Goal: Transaction & Acquisition: Purchase product/service

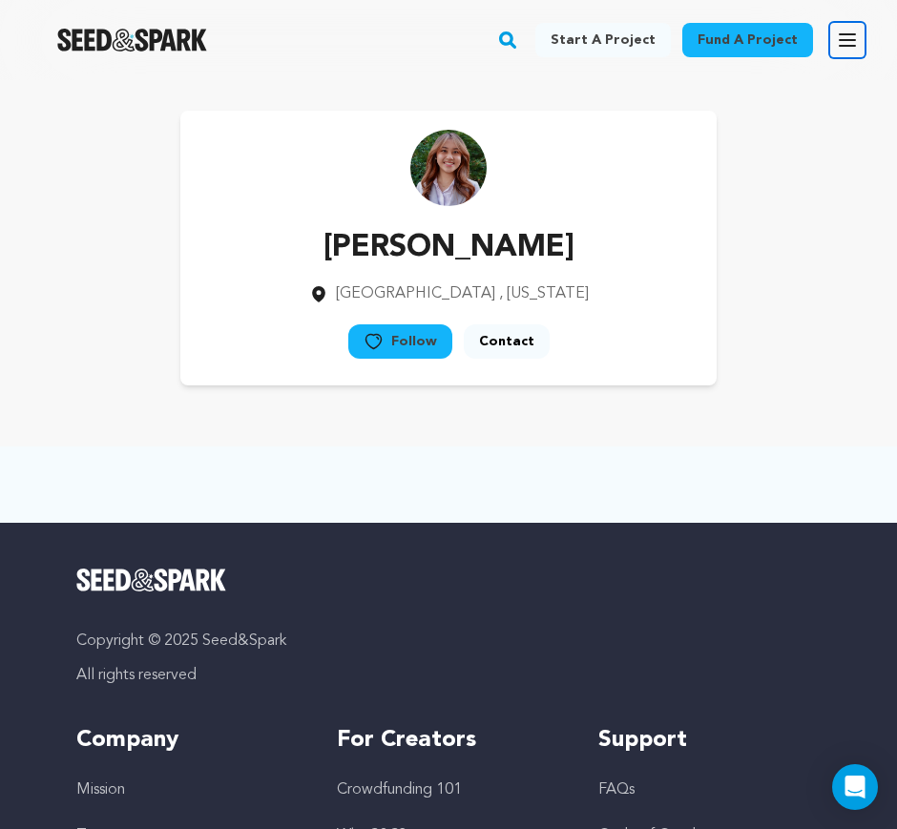
click at [853, 44] on icon "button" at bounding box center [847, 40] width 23 height 23
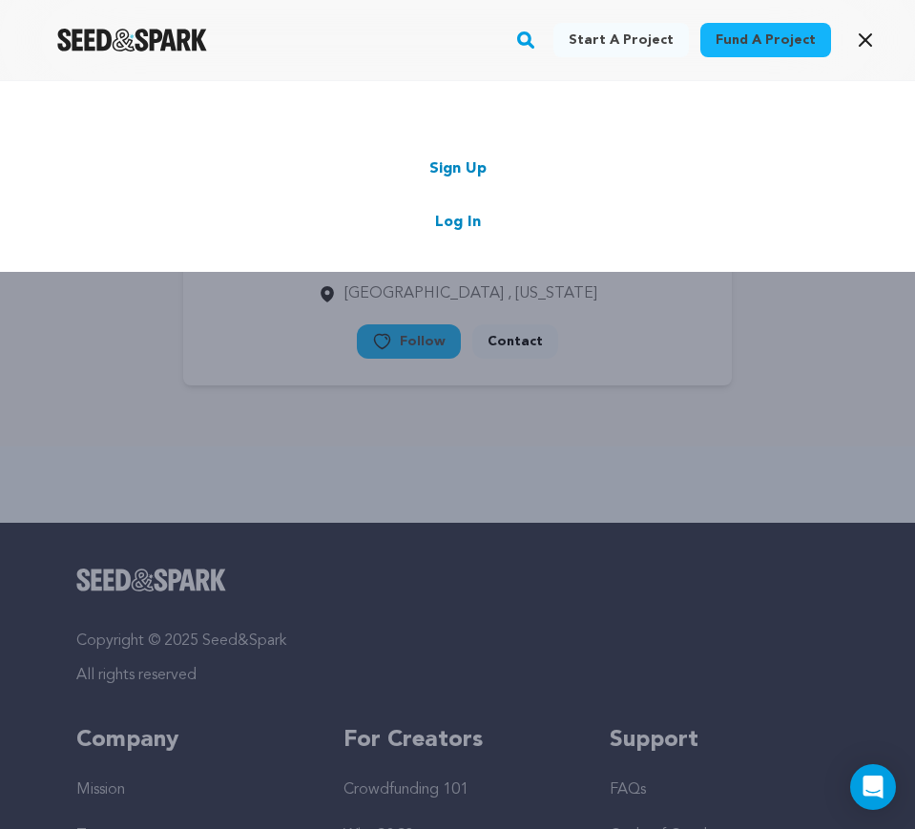
click at [470, 229] on link "Log In" at bounding box center [458, 222] width 46 height 23
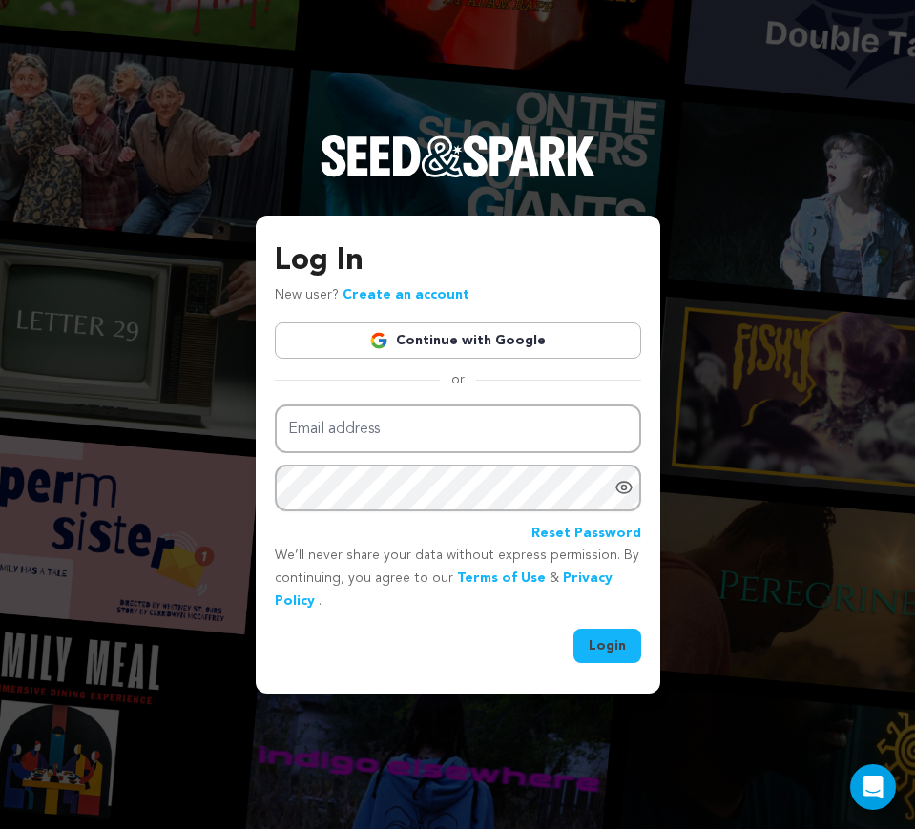
click at [537, 338] on link "Continue with Google" at bounding box center [458, 341] width 366 height 36
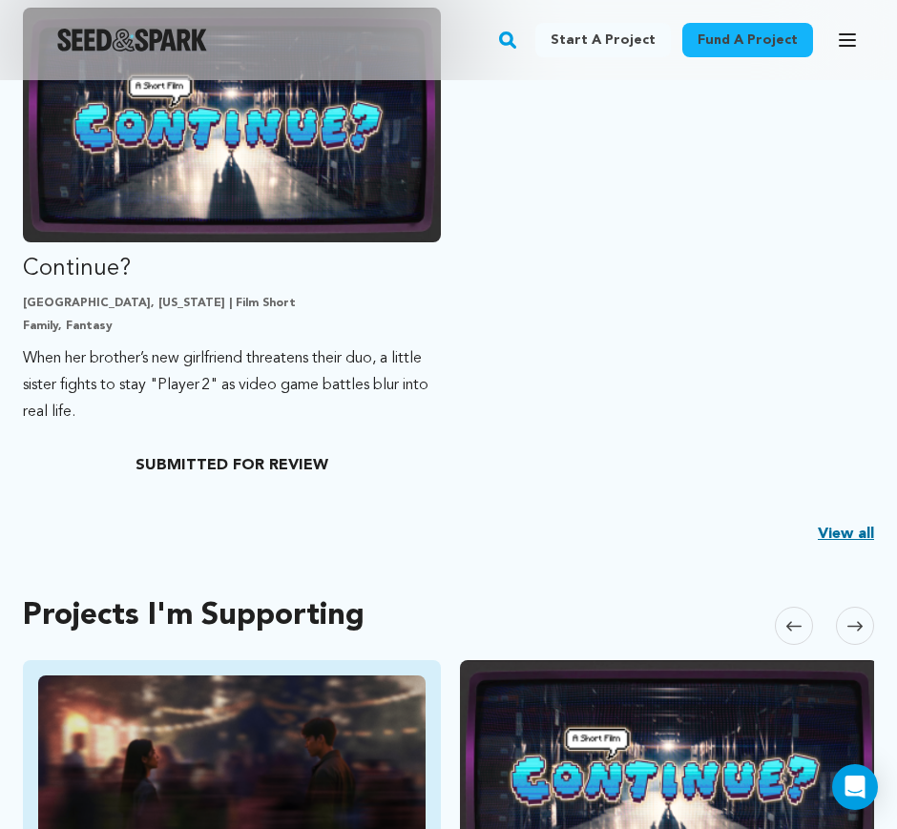
scroll to position [358, 0]
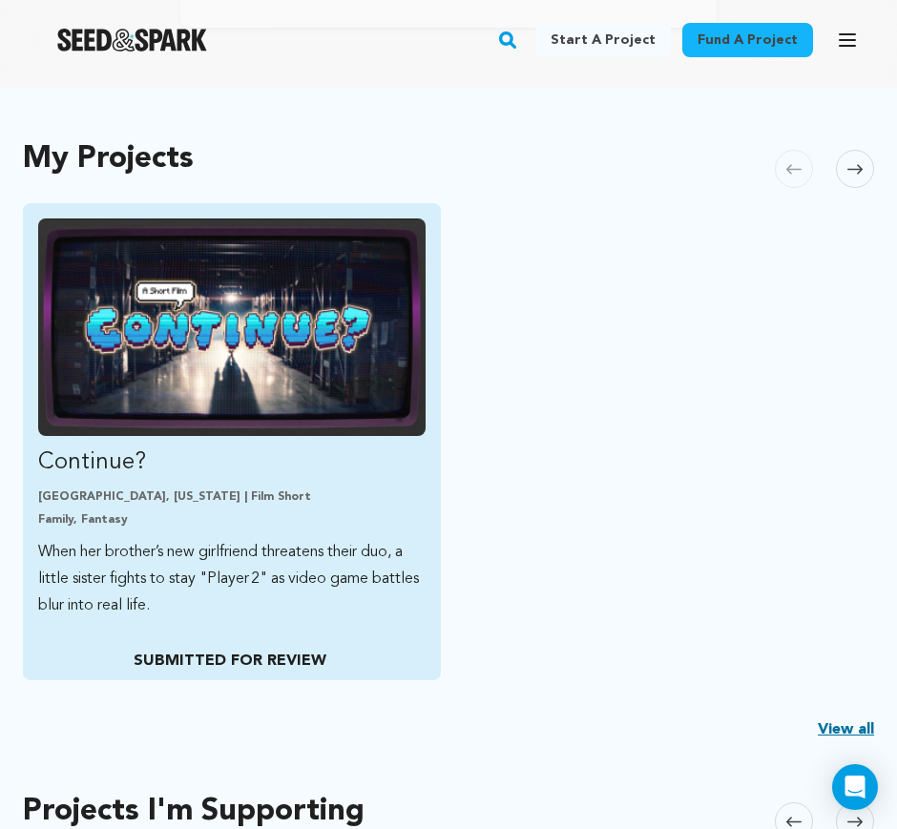
click at [284, 373] on img "Fund Continue?" at bounding box center [231, 328] width 387 height 218
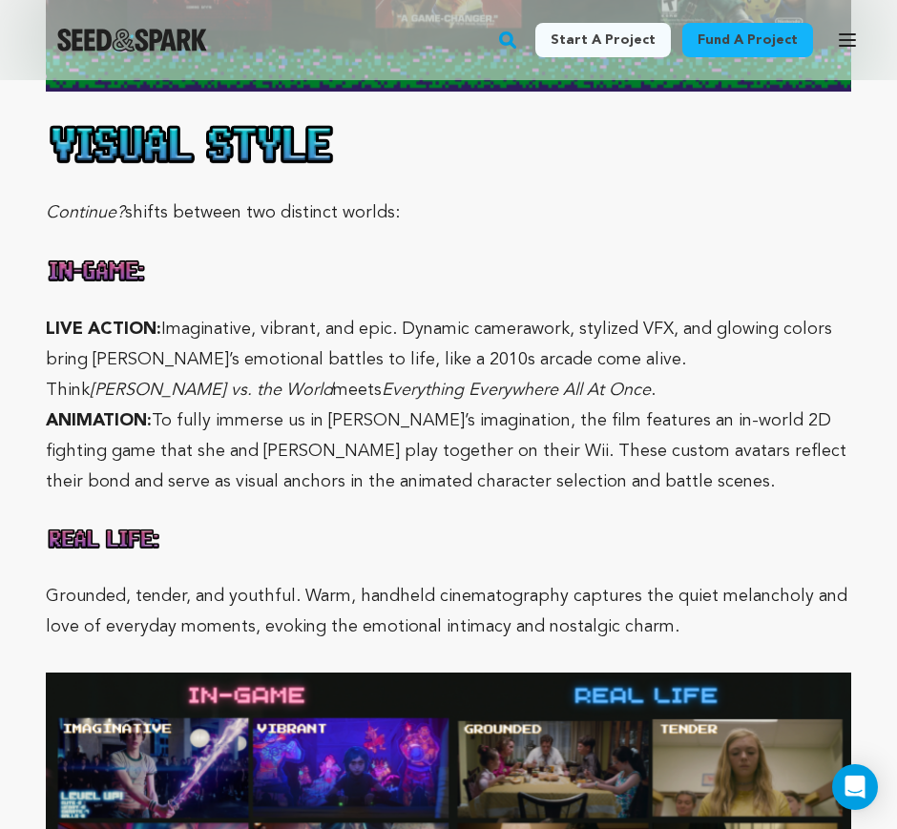
scroll to position [4056, 0]
